Goal: Task Accomplishment & Management: Manage account settings

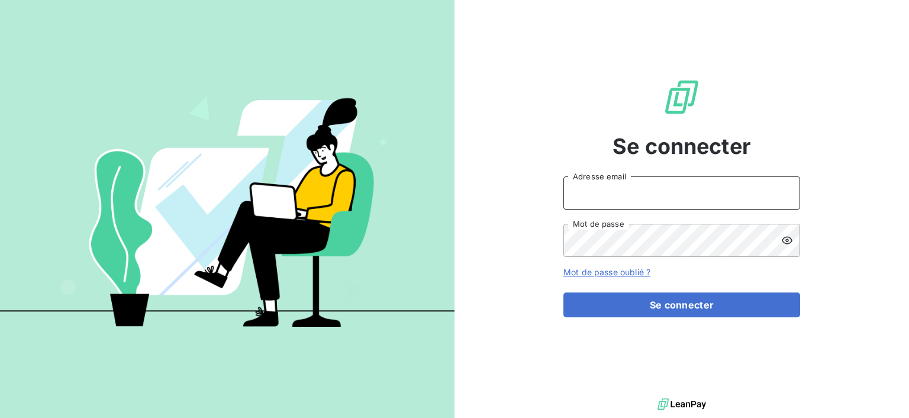
click at [626, 190] on input "Adresse email" at bounding box center [682, 192] width 237 height 33
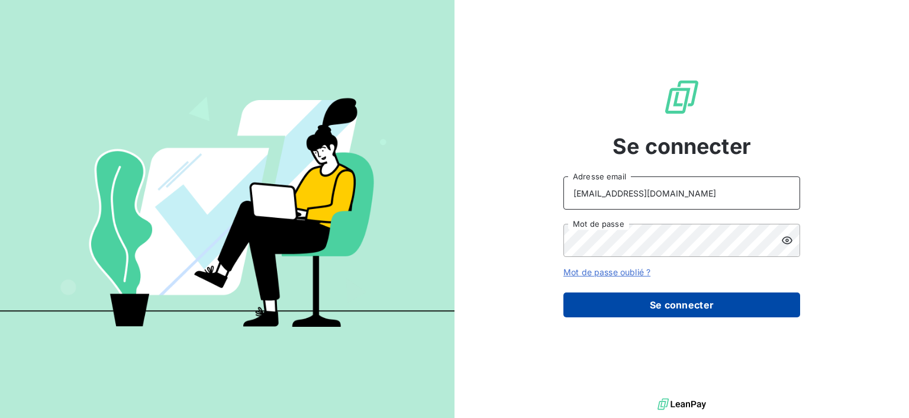
type input "compta@kbtechnique.fr"
click at [683, 301] on button "Se connecter" at bounding box center [682, 304] width 237 height 25
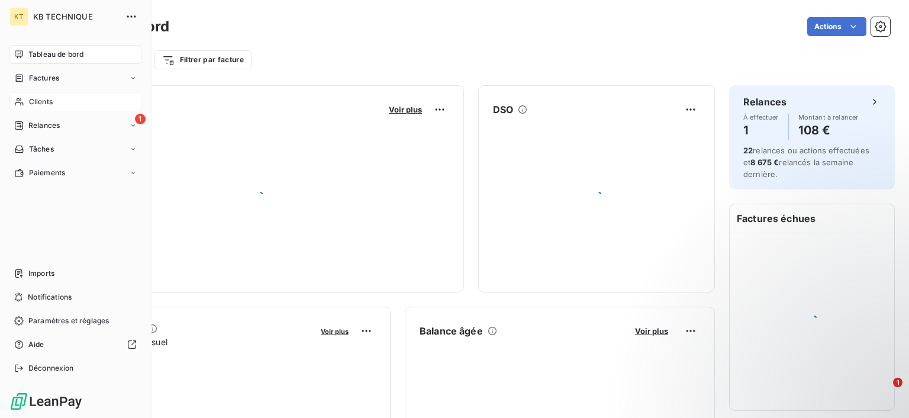
click at [56, 103] on div "Clients" at bounding box center [75, 101] width 132 height 19
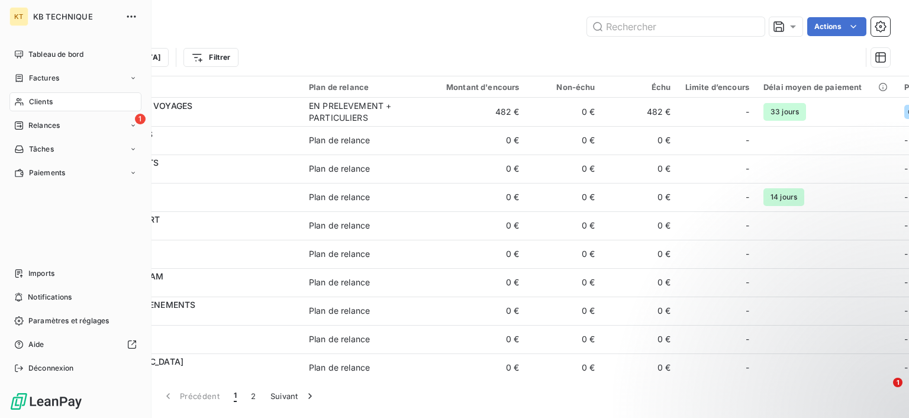
click at [52, 102] on span "Clients" at bounding box center [41, 101] width 24 height 11
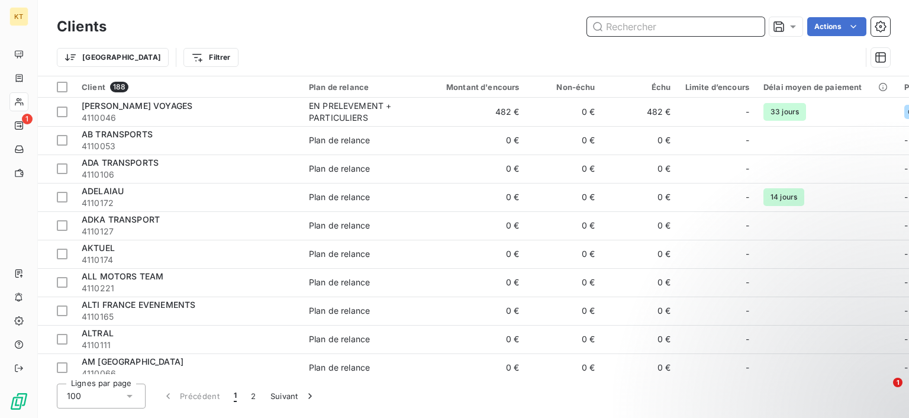
click at [753, 33] on input "text" at bounding box center [676, 26] width 178 height 19
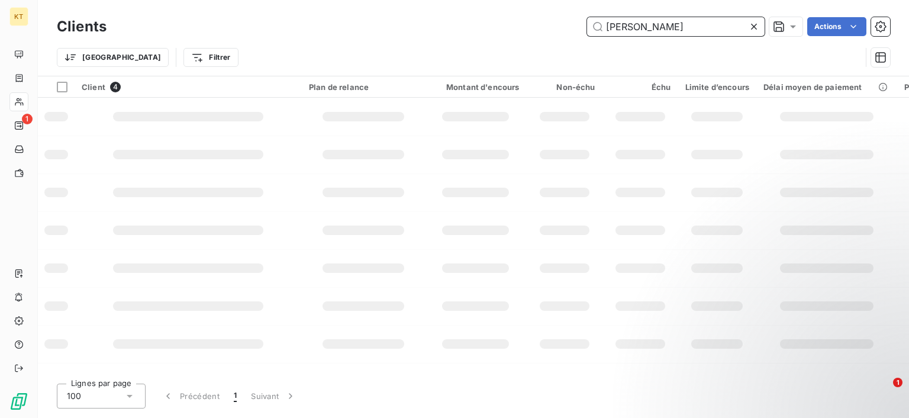
type input "pizzor"
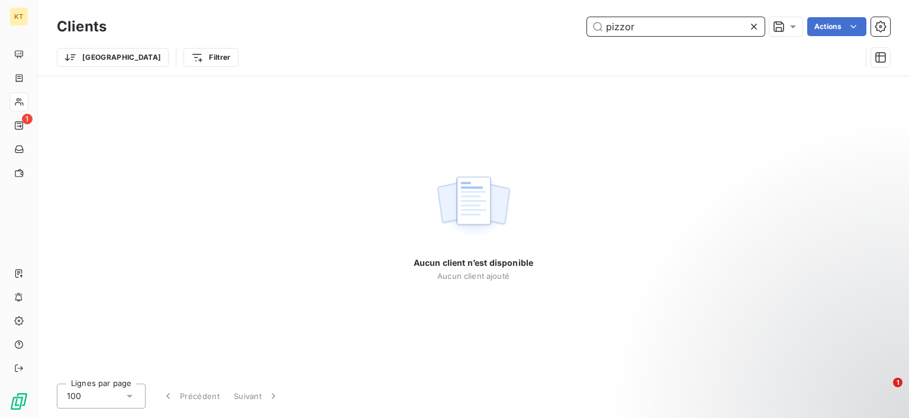
drag, startPoint x: 693, startPoint y: 30, endPoint x: 379, endPoint y: 22, distance: 313.8
click at [587, 22] on input "pizzor" at bounding box center [676, 26] width 178 height 19
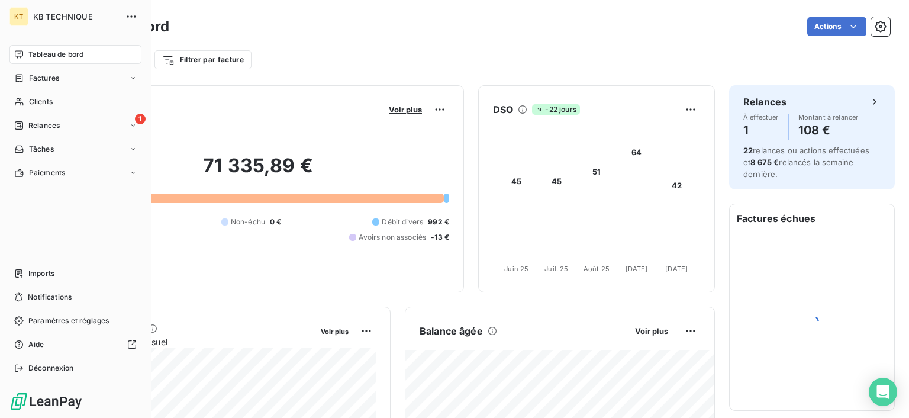
click at [24, 11] on div "KT" at bounding box center [18, 16] width 19 height 19
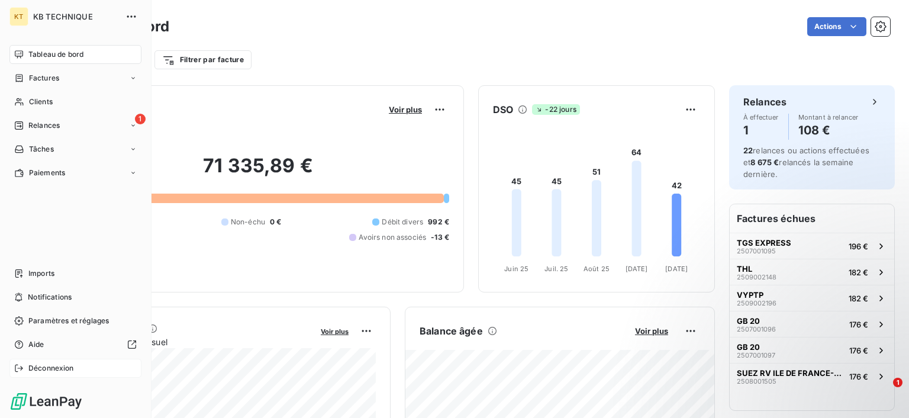
click at [49, 366] on span "Déconnexion" at bounding box center [51, 368] width 46 height 11
